Goal: Book appointment/travel/reservation

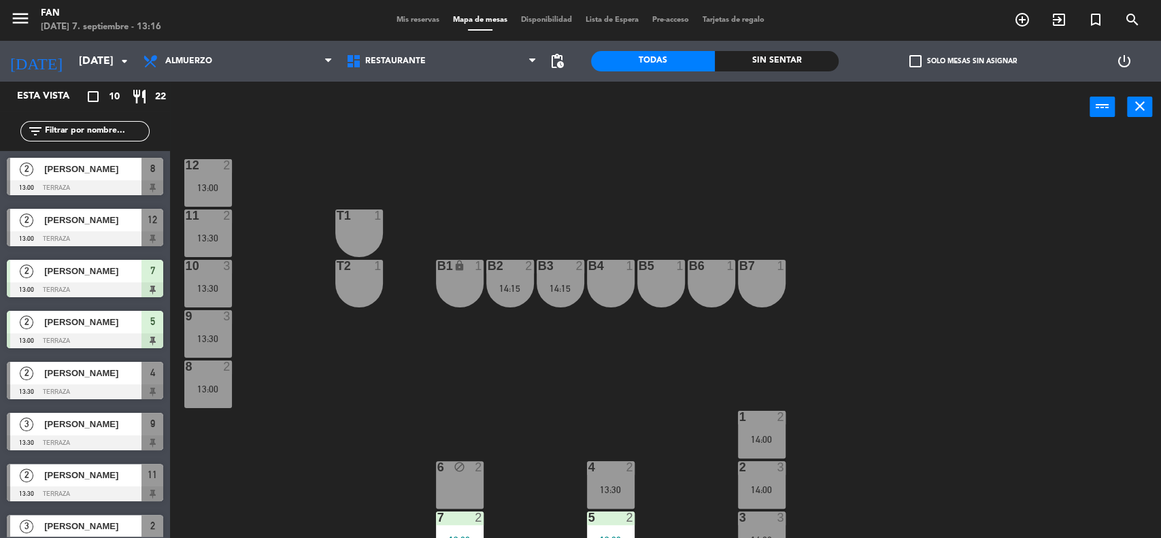
scroll to position [18, 0]
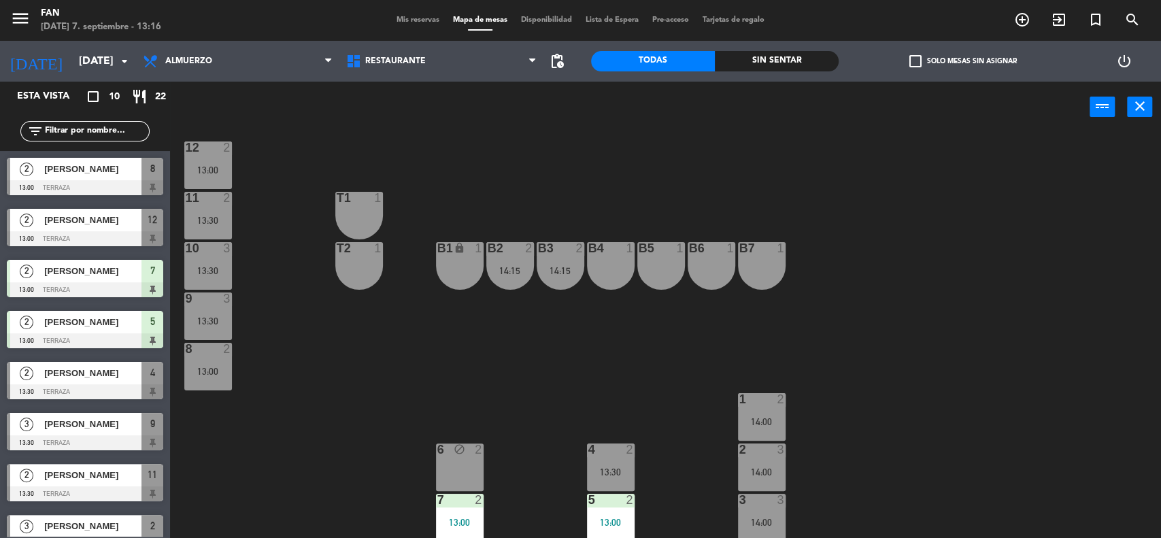
click at [312, 362] on div "12 2 13:00 11 2 13:30 T1 1 10 3 13:30 T2 1 B1 lock 1 B2 2 14:15 B3 2 14:15 B4 1…" at bounding box center [671, 337] width 979 height 405
click at [609, 449] on div at bounding box center [610, 449] width 22 height 12
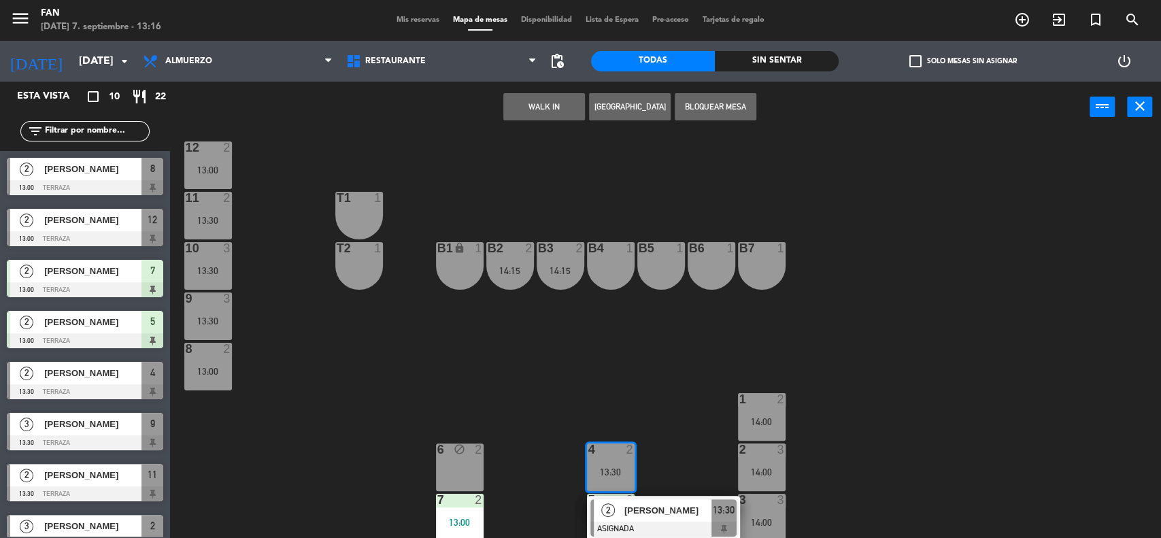
click at [615, 388] on div "12 2 13:00 11 2 13:30 T1 1 10 3 13:30 T2 1 B1 lock 1 B2 2 14:15 B3 2 14:15 B4 1…" at bounding box center [671, 337] width 979 height 405
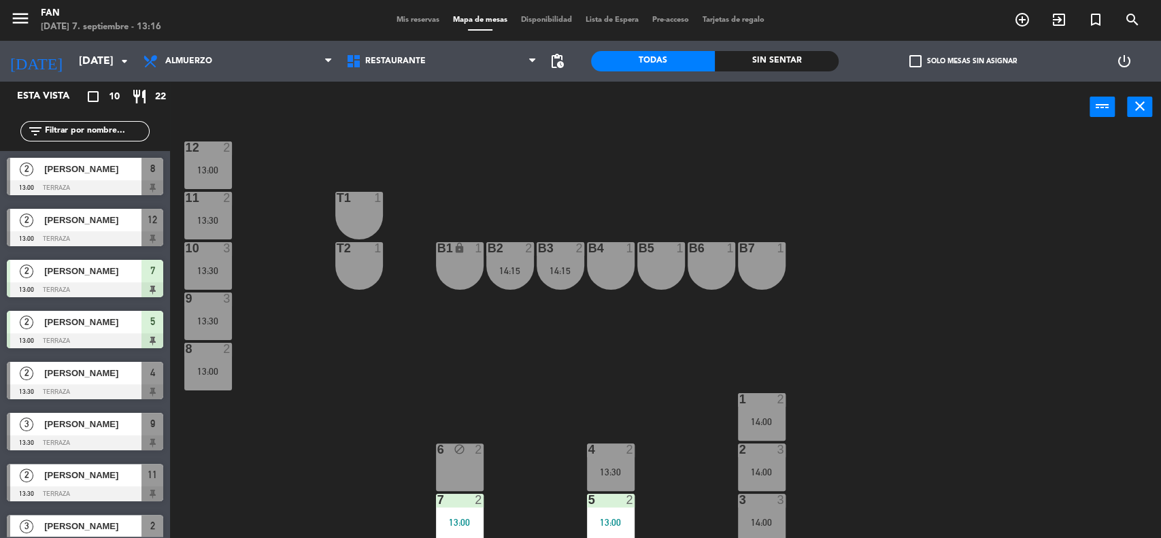
click at [767, 422] on div "14:00" at bounding box center [762, 422] width 48 height 10
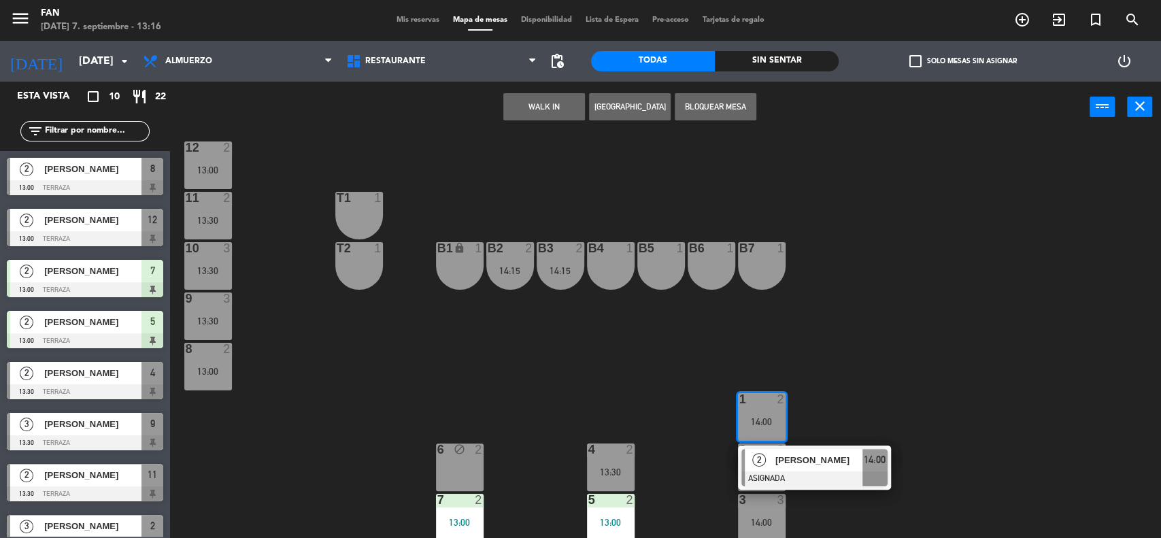
click at [813, 366] on div "12 2 13:00 11 2 13:30 T1 1 10 3 13:30 T2 1 B1 lock 1 B2 2 14:15 B3 2 14:15 B4 1…" at bounding box center [671, 337] width 979 height 405
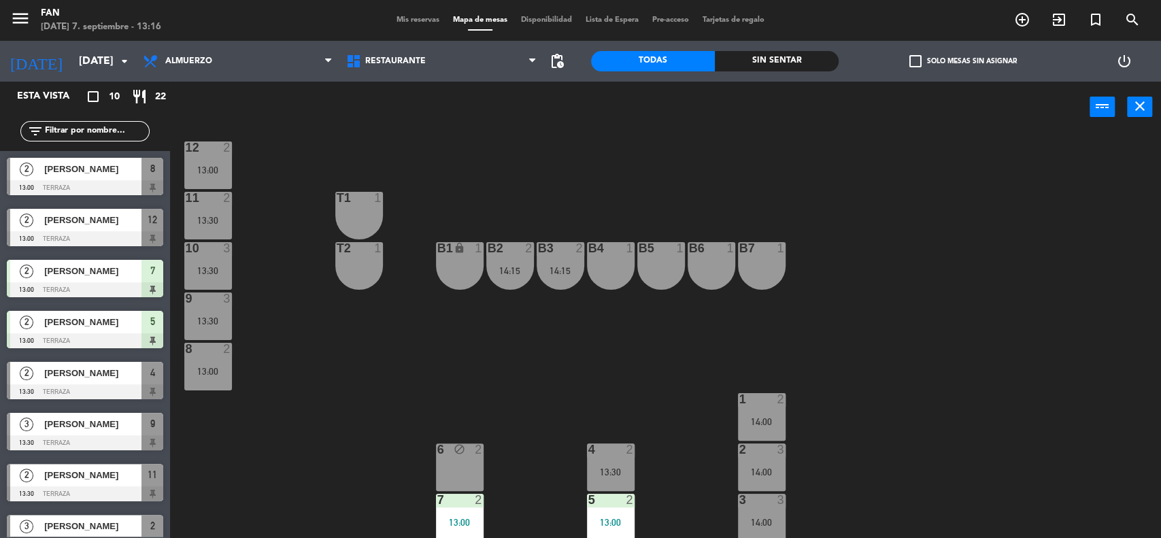
click at [751, 467] on div "14:00" at bounding box center [762, 472] width 48 height 10
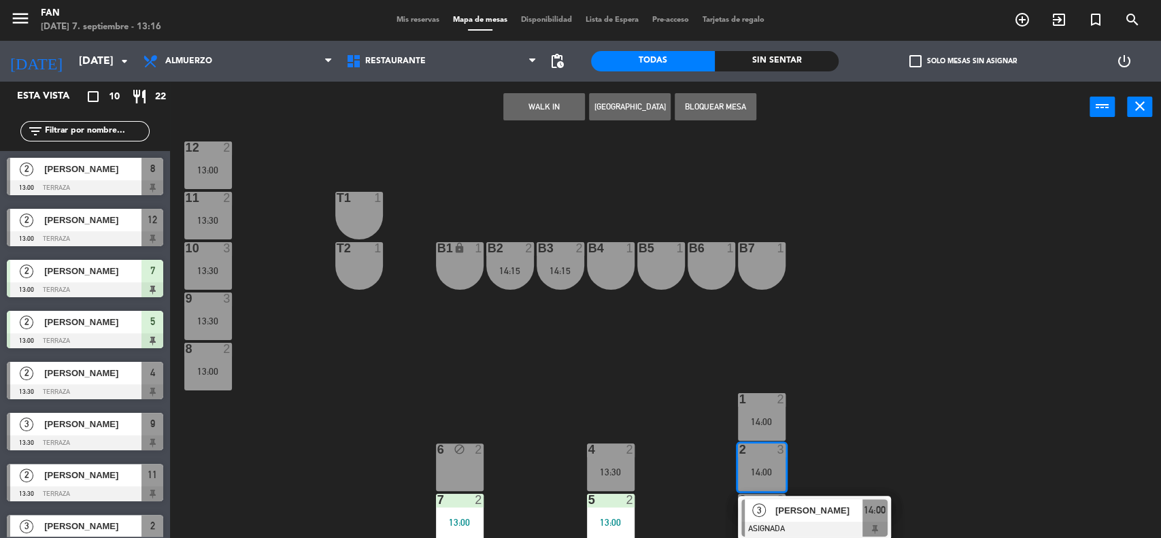
click at [857, 389] on div "12 2 13:00 11 2 13:30 T1 1 10 3 13:30 T2 1 B1 lock 1 B2 2 14:15 B3 2 14:15 B4 1…" at bounding box center [671, 337] width 979 height 405
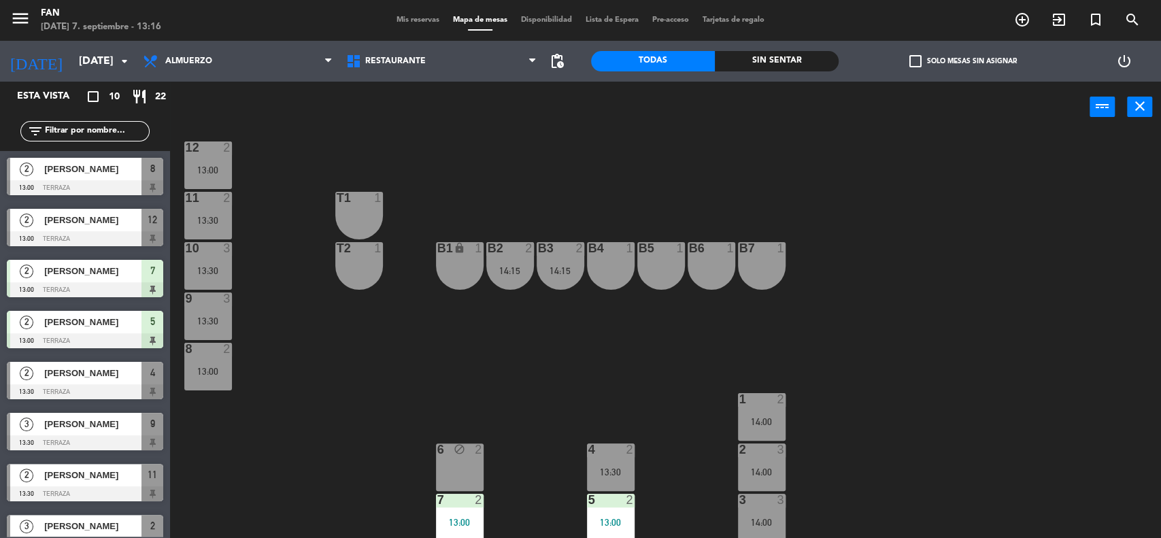
click at [199, 167] on div "13:00" at bounding box center [208, 170] width 48 height 10
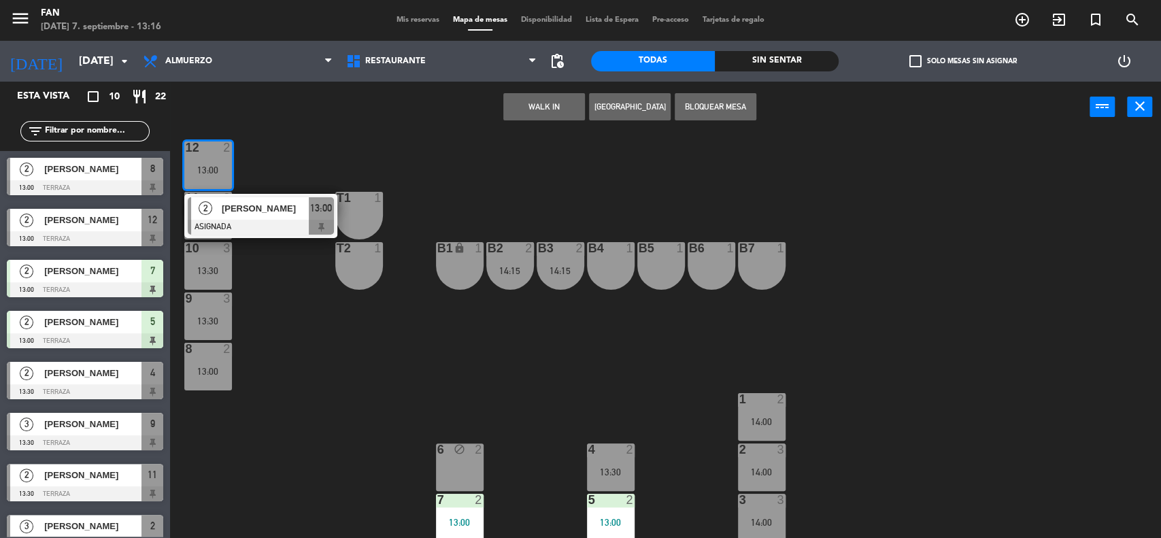
click at [279, 150] on div "12 2 13:00 2 [PERSON_NAME] ASIGNADA 13:00 11 2 13:30 T1 1 10 3 13:30 T2 1 B1 lo…" at bounding box center [671, 337] width 979 height 405
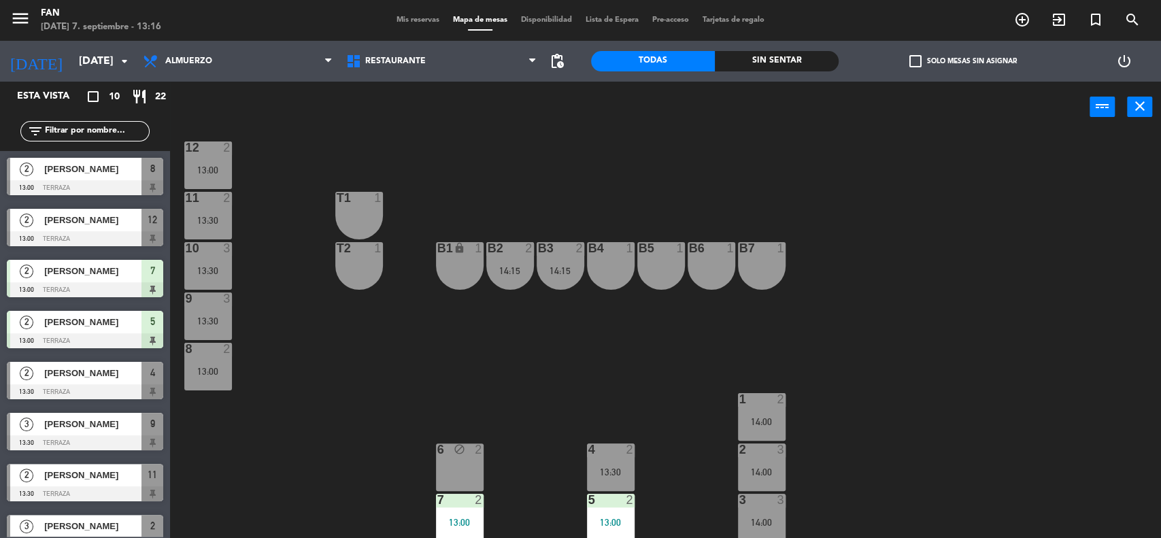
click at [221, 205] on div "11 2 13:30" at bounding box center [208, 216] width 48 height 48
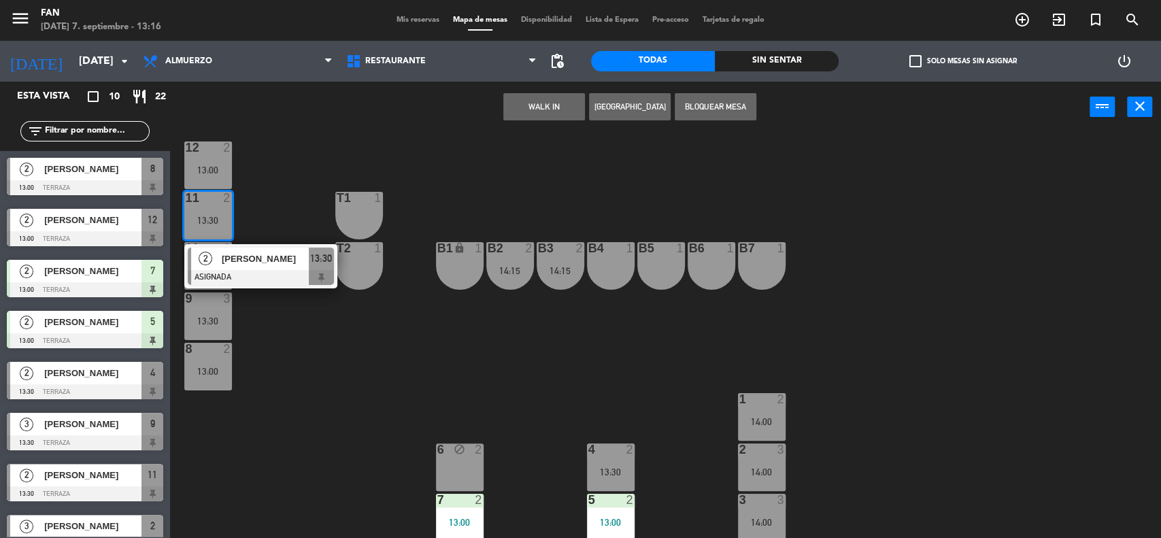
click at [293, 177] on div "12 2 13:00 11 2 13:30 2 [PERSON_NAME] ASIGNADA 13:30 T1 1 10 3 13:30 T2 1 B1 lo…" at bounding box center [671, 337] width 979 height 405
